Goal: Task Accomplishment & Management: Manage account settings

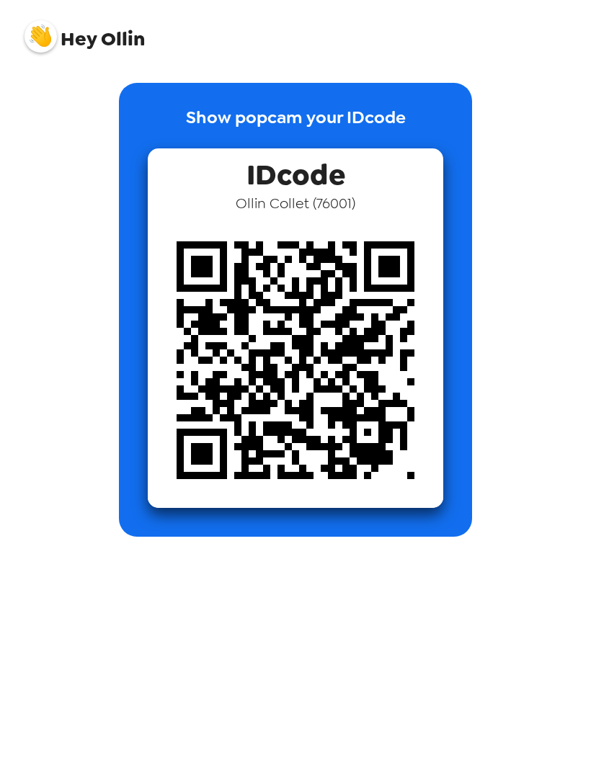
click at [335, 217] on img at bounding box center [296, 361] width 296 height 296
click at [334, 309] on img at bounding box center [296, 361] width 296 height 296
click at [311, 182] on span "IDcode" at bounding box center [296, 170] width 99 height 45
click at [320, 121] on p "Show popcam your IDcode" at bounding box center [296, 127] width 220 height 44
click at [115, 38] on span "Hey [PERSON_NAME]" at bounding box center [85, 31] width 120 height 36
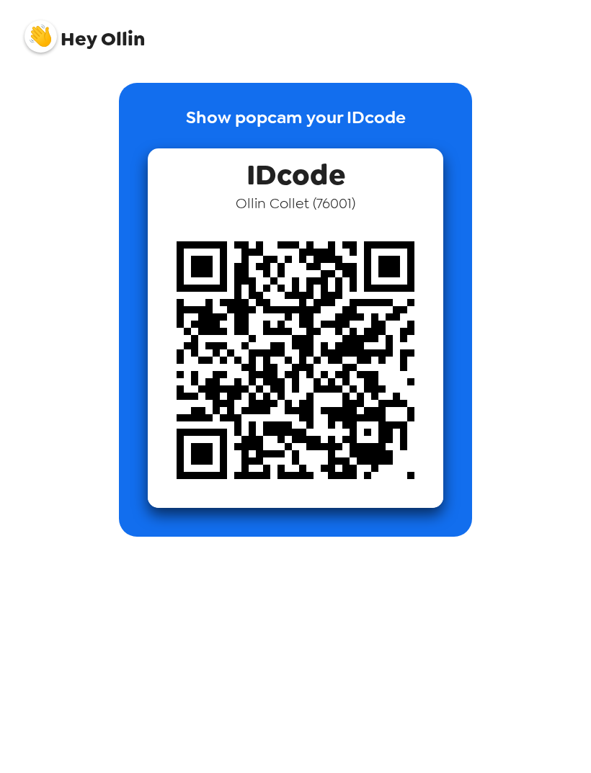
click at [44, 32] on img at bounding box center [41, 36] width 32 height 32
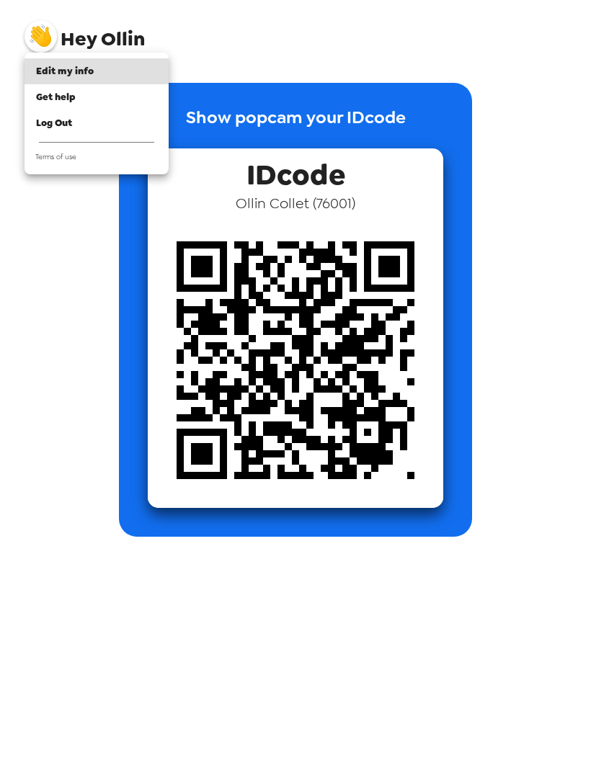
click at [231, 63] on div at bounding box center [295, 386] width 591 height 773
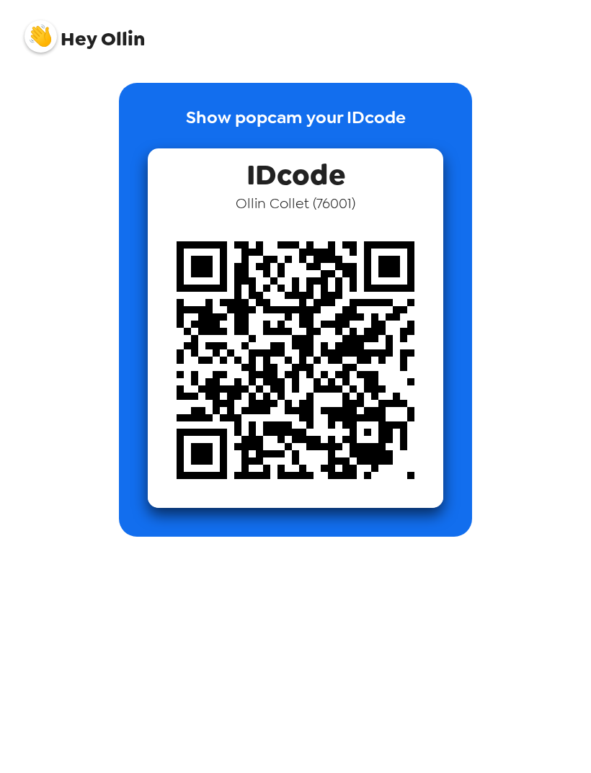
click at [21, 55] on div "Hey [PERSON_NAME]" at bounding box center [295, 30] width 577 height 61
click at [44, 38] on img at bounding box center [41, 36] width 32 height 32
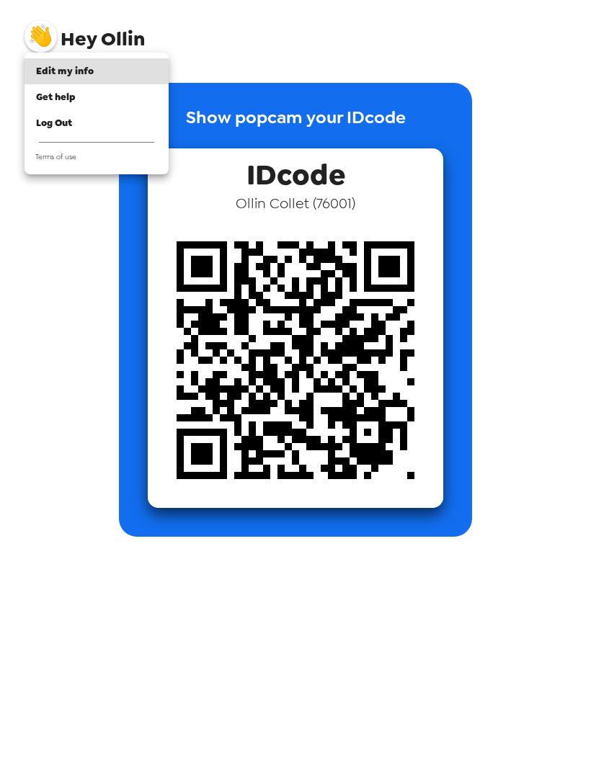
click at [69, 70] on span "Edit my info" at bounding box center [65, 71] width 58 height 12
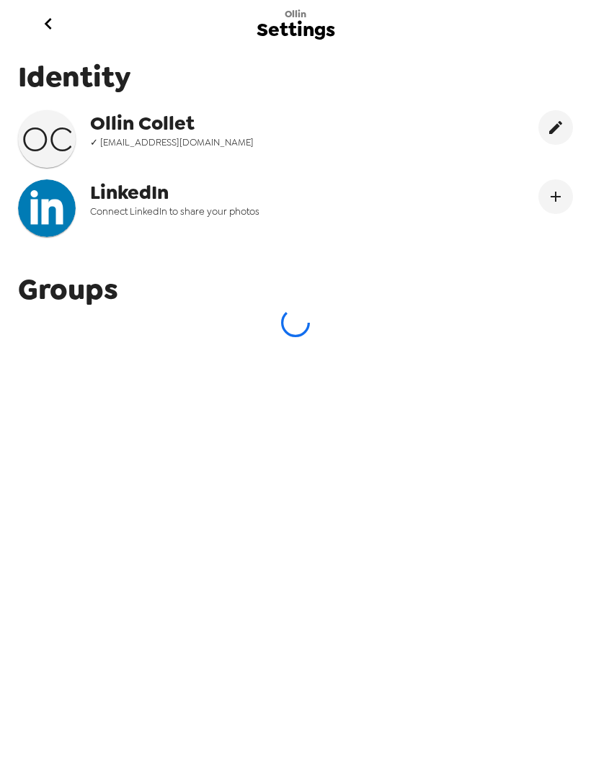
click at [50, 17] on icon "go back" at bounding box center [48, 23] width 23 height 23
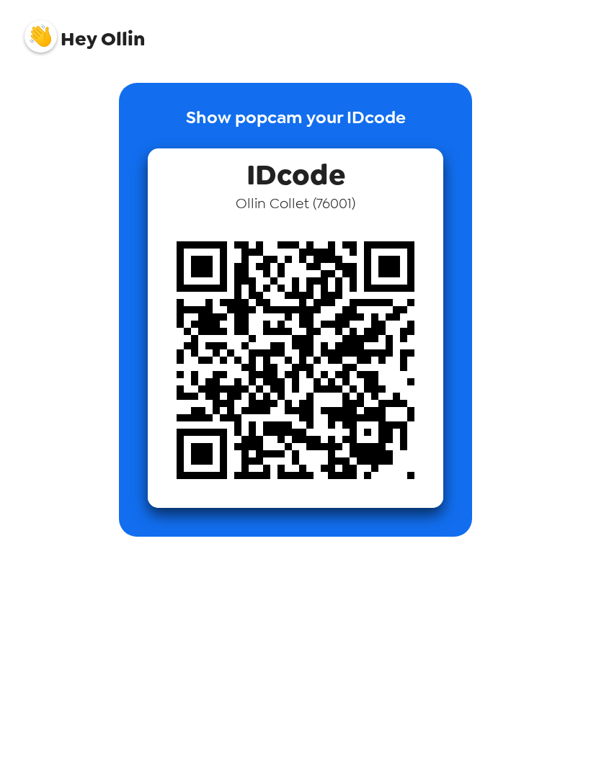
click at [45, 30] on img at bounding box center [41, 36] width 32 height 32
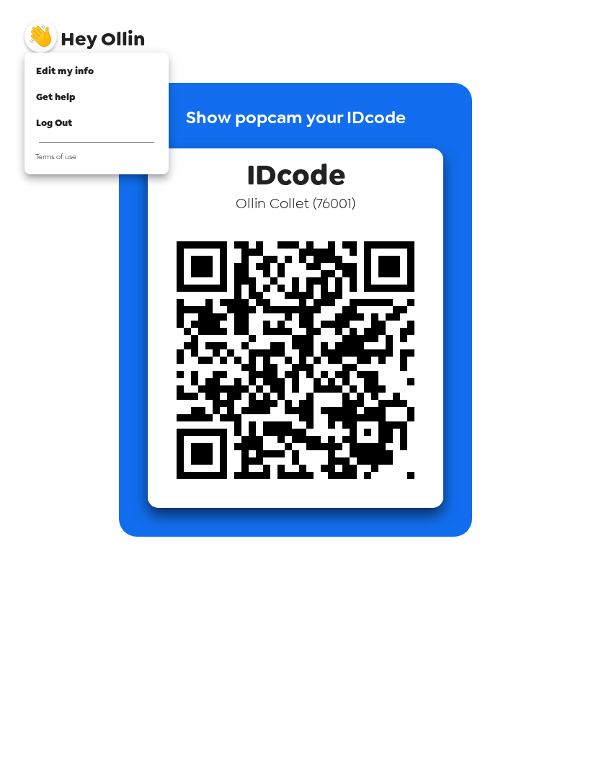
click at [77, 72] on span "Edit my info" at bounding box center [65, 71] width 58 height 12
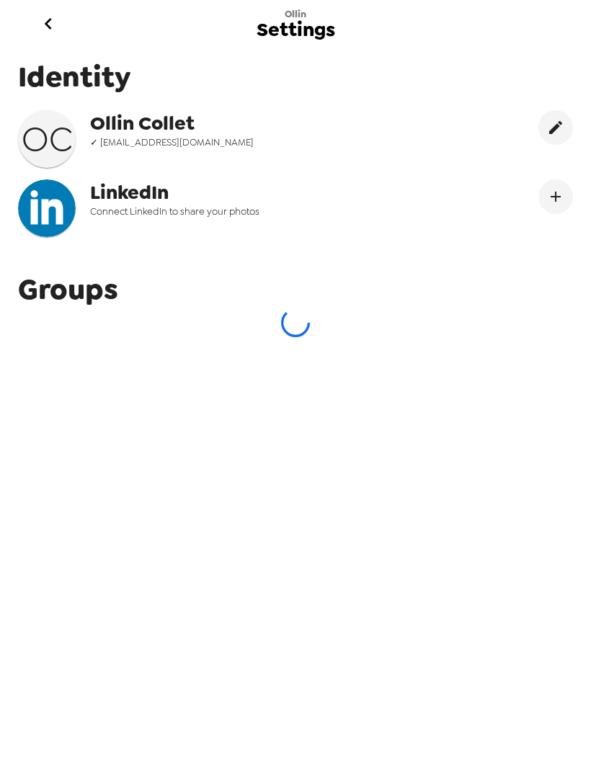
click at [48, 20] on icon "go back" at bounding box center [48, 23] width 23 height 23
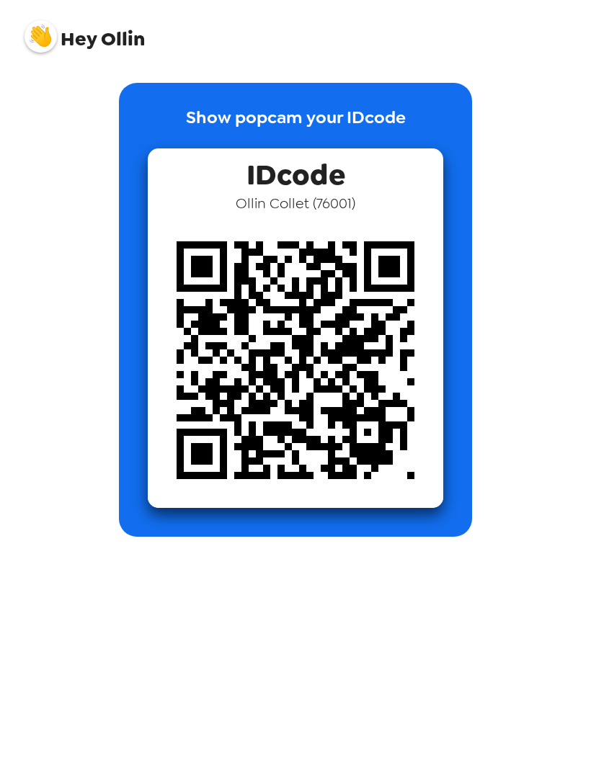
click at [41, 30] on img at bounding box center [41, 36] width 32 height 32
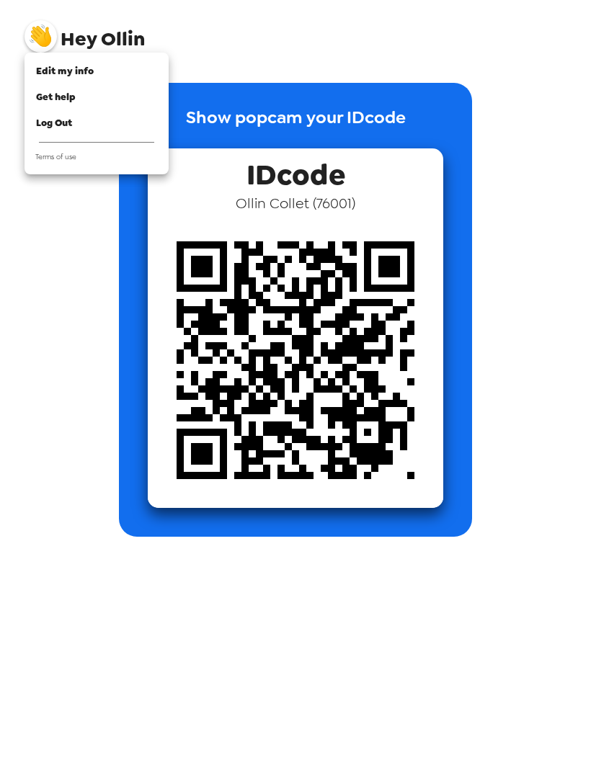
click at [71, 100] on span "Get help" at bounding box center [56, 97] width 40 height 12
